Goal: Transaction & Acquisition: Purchase product/service

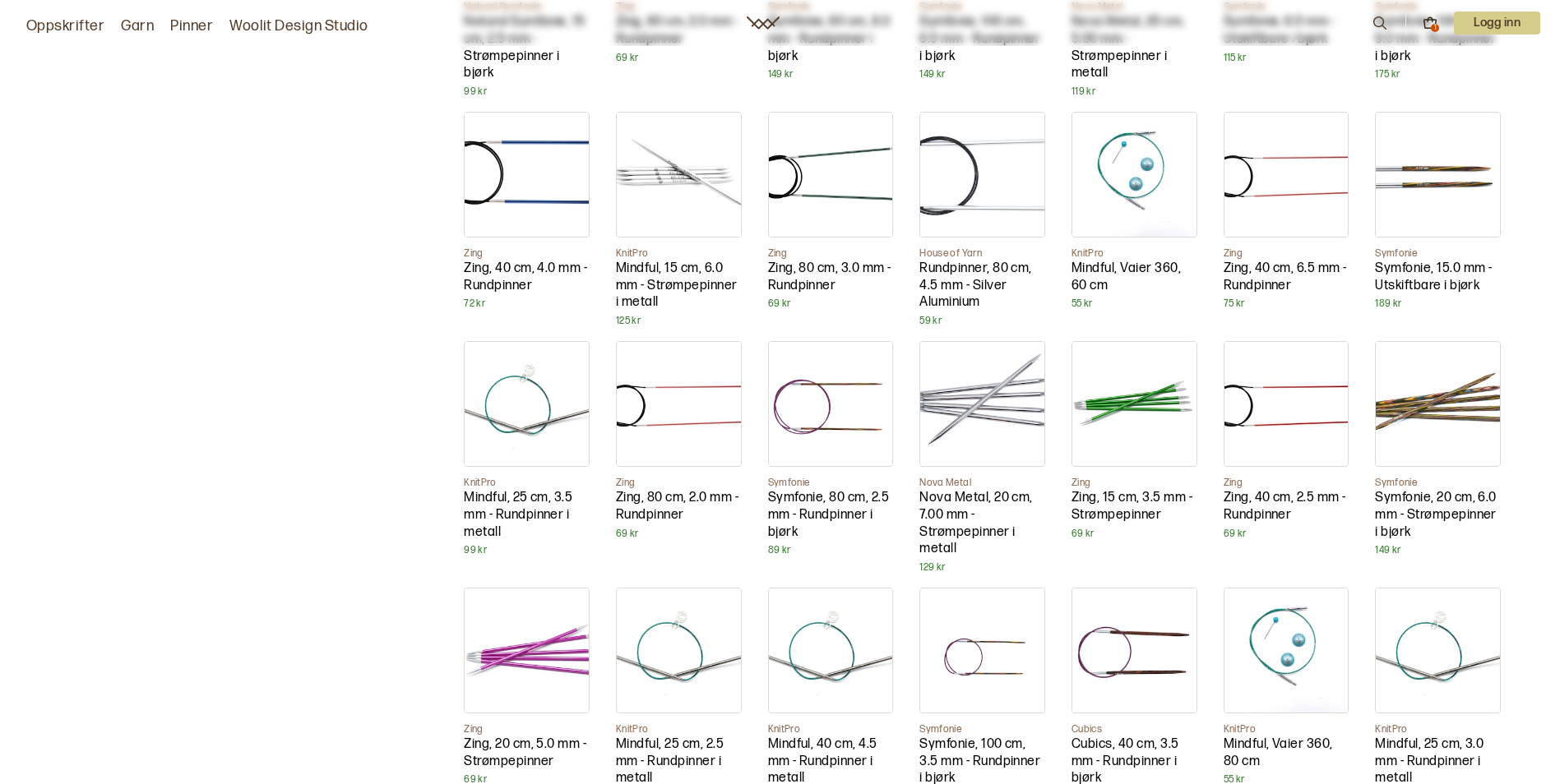
scroll to position [3537, 0]
click at [1149, 175] on img at bounding box center [1135, 174] width 124 height 124
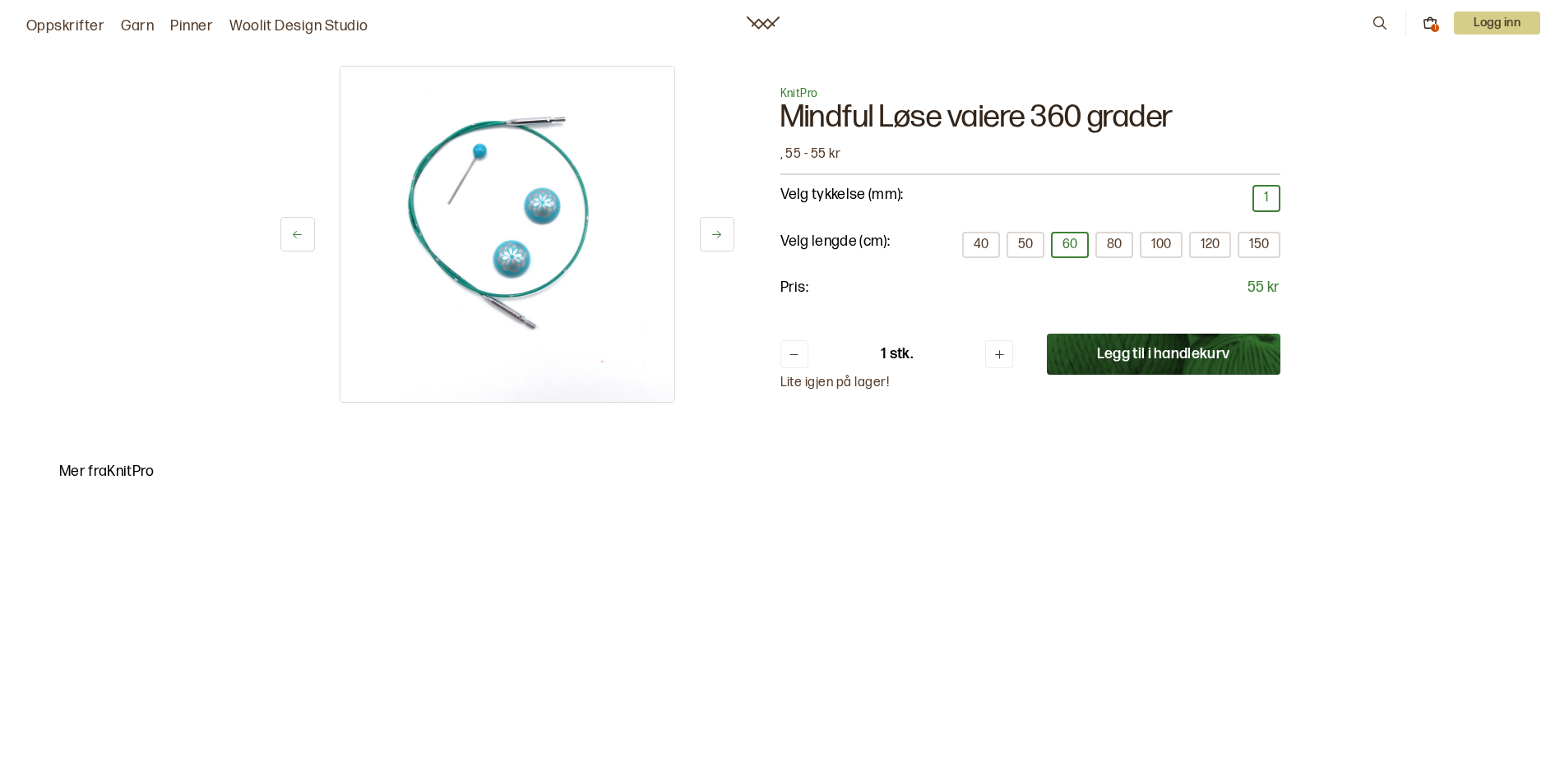
click at [704, 231] on button at bounding box center [717, 234] width 35 height 35
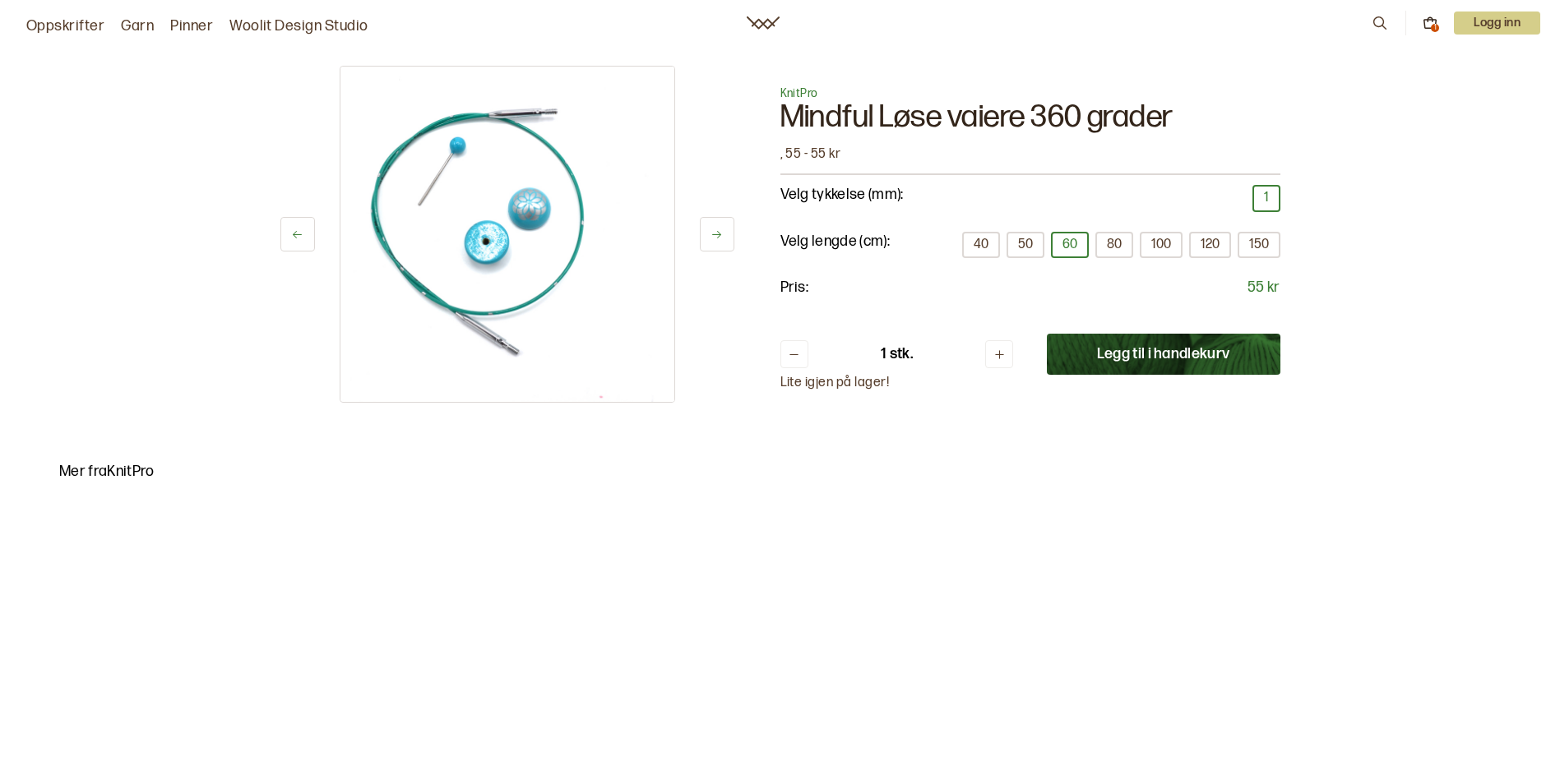
click at [1148, 370] on button "Legg til i handlekurv" at bounding box center [1163, 354] width 233 height 41
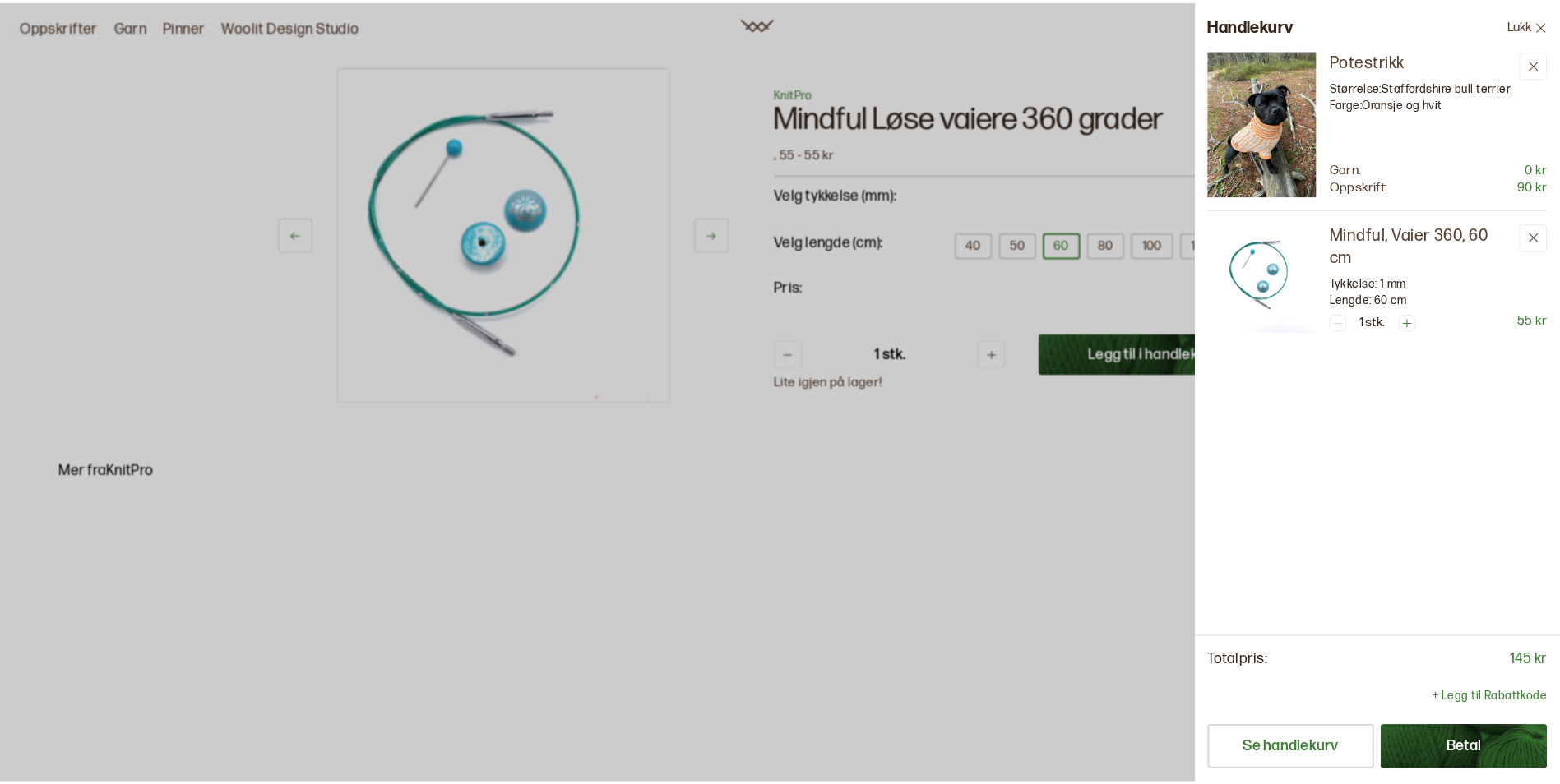
scroll to position [227, 0]
